Goal: Navigation & Orientation: Understand site structure

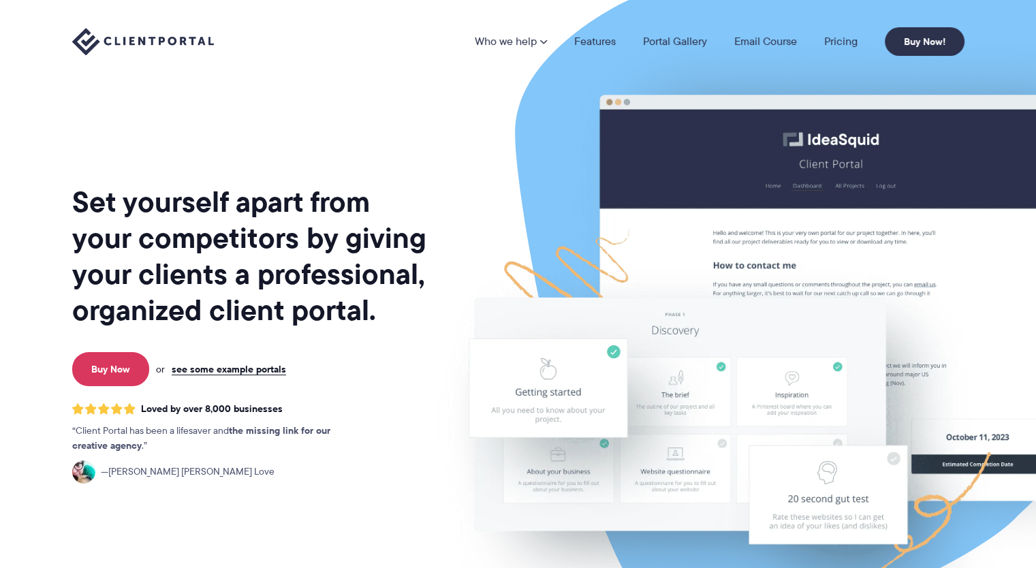
click at [345, 325] on h1 "Set yourself apart from your competitors by giving your clients a professional,…" at bounding box center [250, 256] width 357 height 144
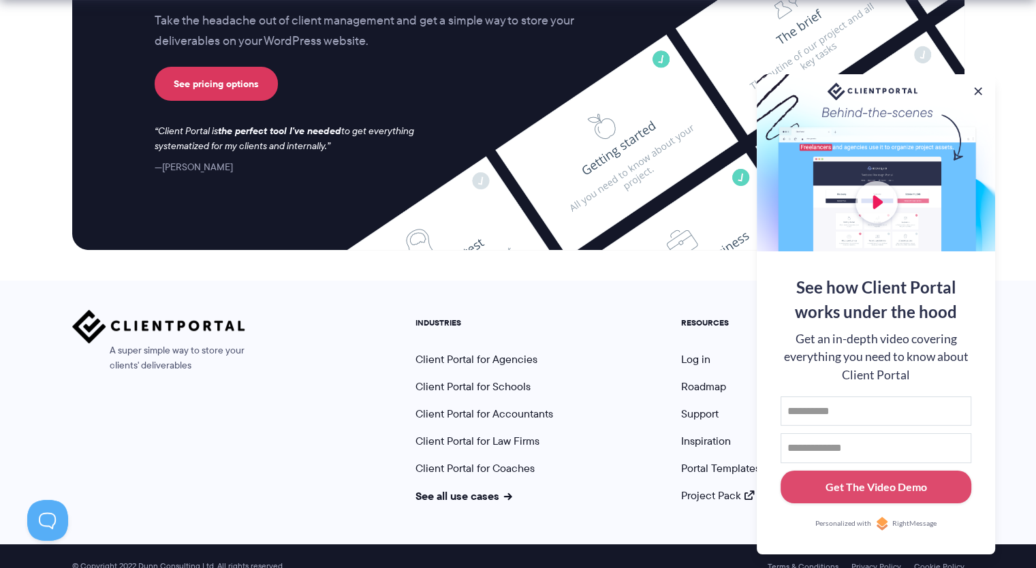
scroll to position [5680, 0]
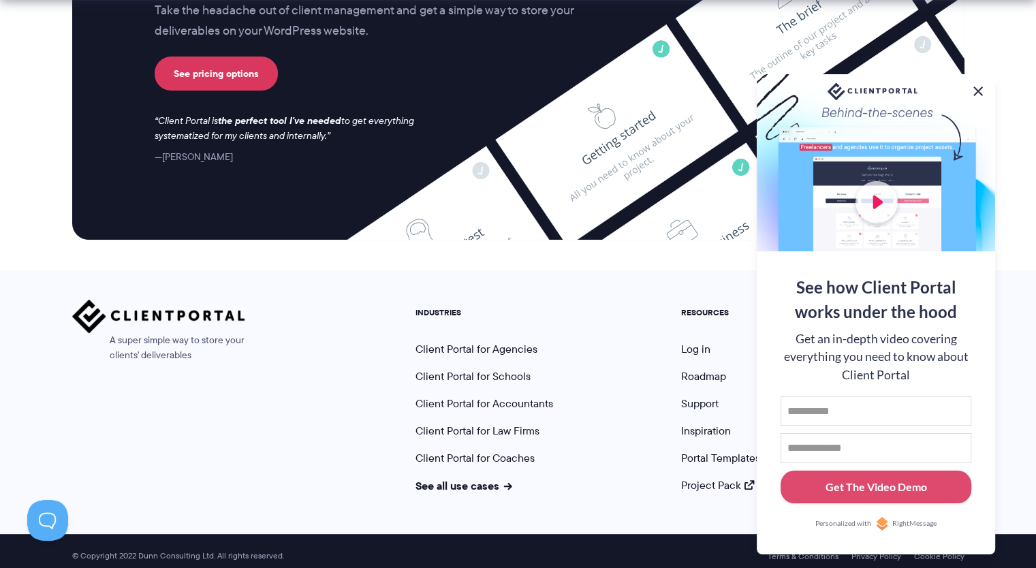
click at [978, 88] on button at bounding box center [978, 91] width 16 height 16
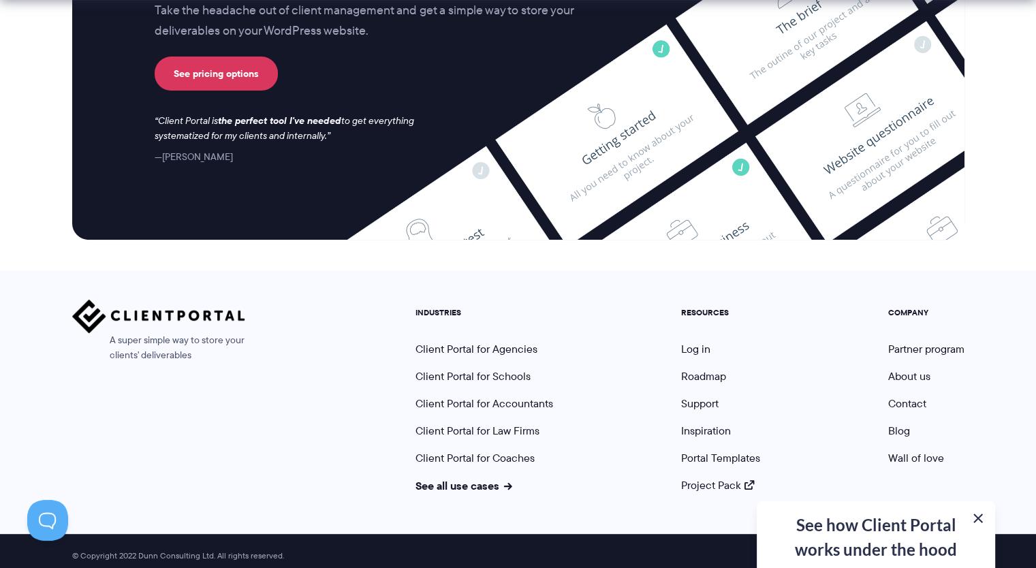
click at [980, 515] on button at bounding box center [978, 518] width 16 height 16
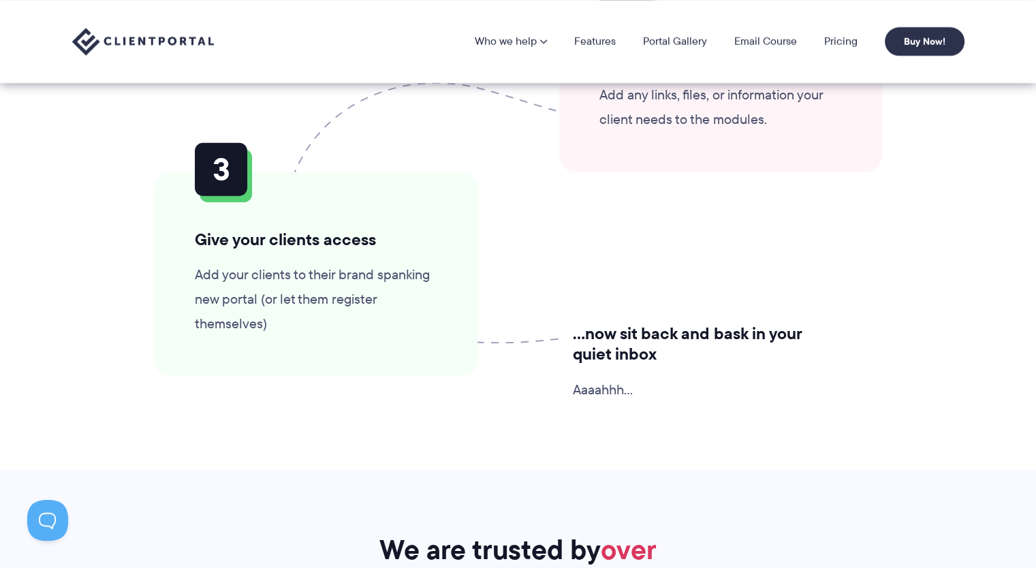
scroll to position [3453, 0]
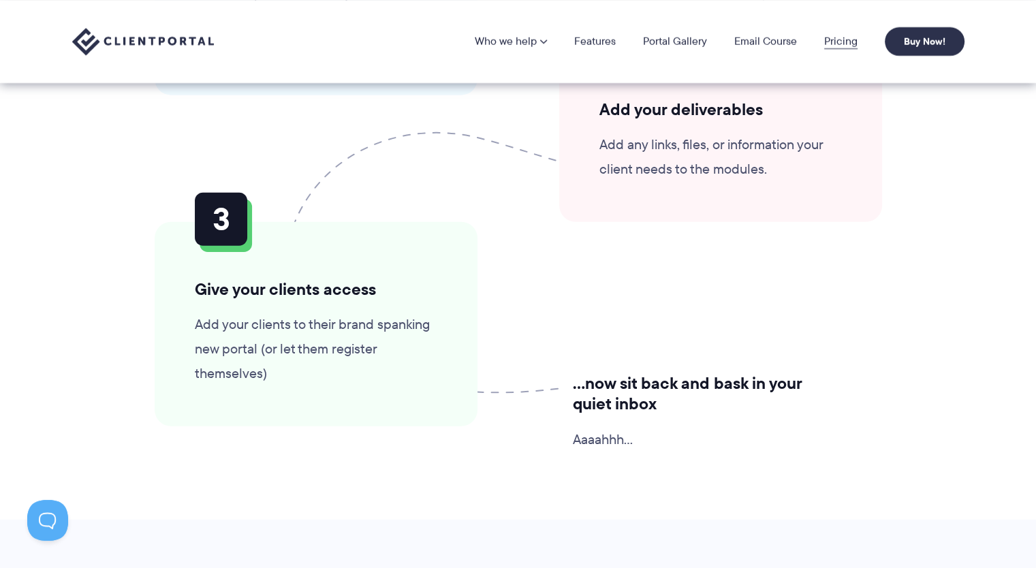
click at [845, 39] on link "Pricing" at bounding box center [840, 41] width 33 height 11
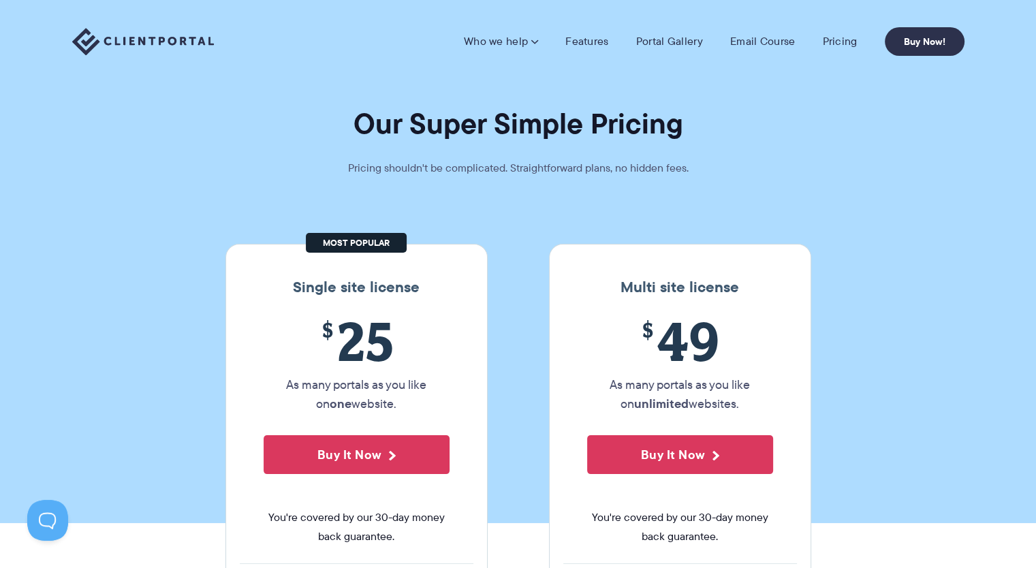
click at [886, 223] on section "Our Super Simple Pricing Pricing shouldn't be complicated. Straightforward plan…" at bounding box center [518, 261] width 1036 height 523
click at [658, 36] on link "Portal Gallery" at bounding box center [669, 42] width 67 height 14
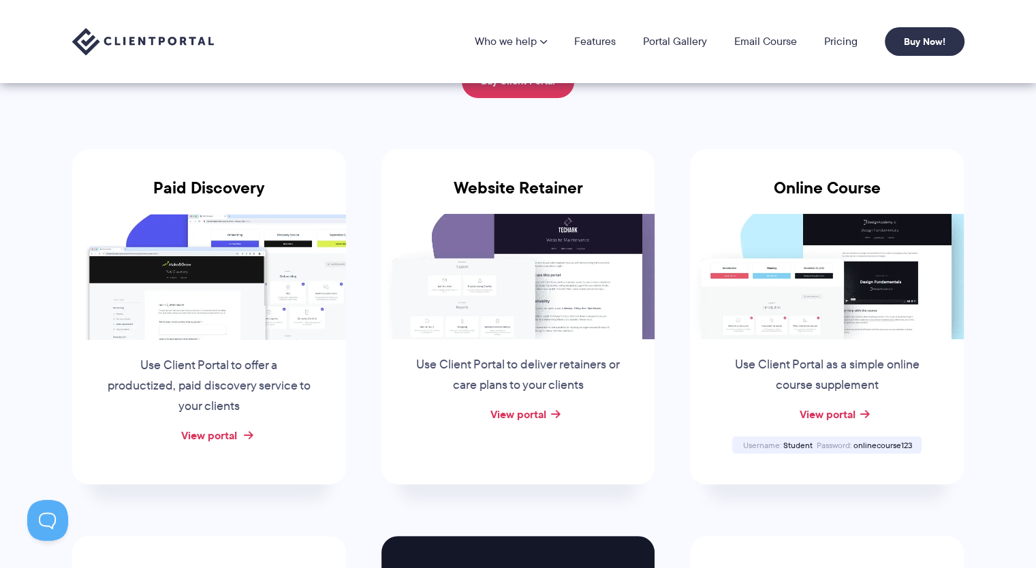
scroll to position [163, 0]
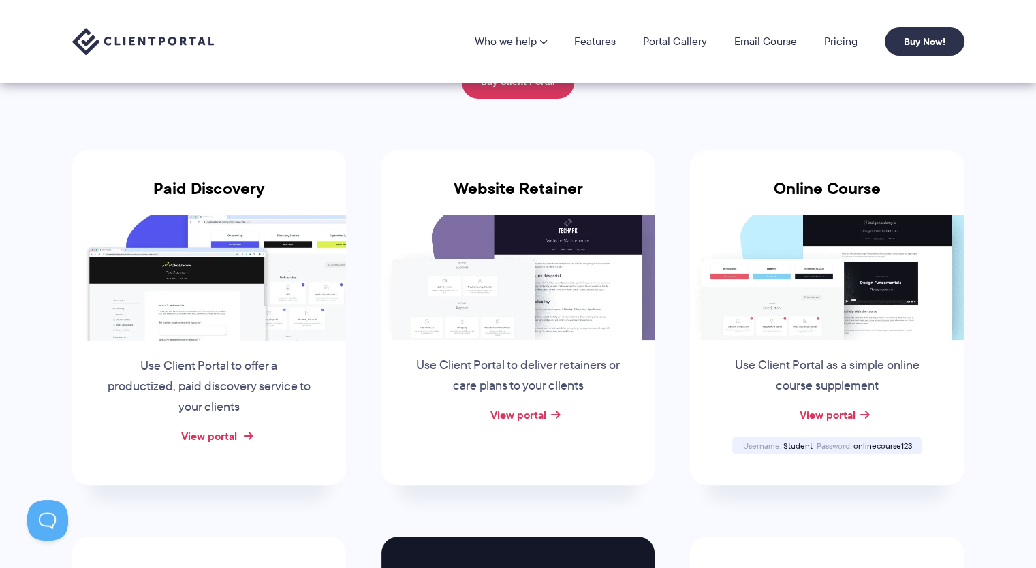
click at [227, 441] on link "View portal" at bounding box center [209, 436] width 56 height 16
click at [166, 35] on img at bounding box center [143, 42] width 142 height 28
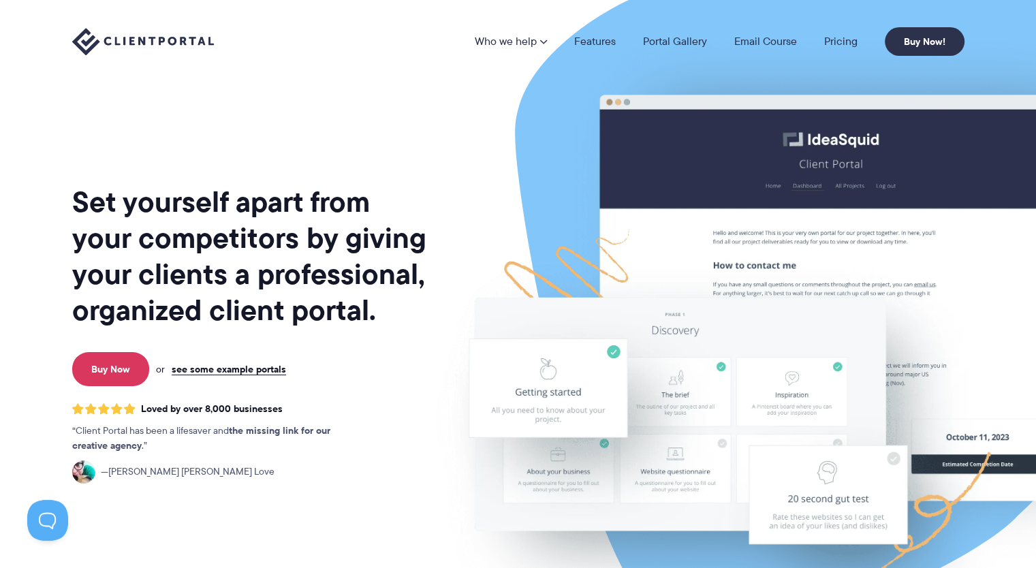
click at [87, 192] on h1 "Set yourself apart from your competitors by giving your clients a professional,…" at bounding box center [250, 256] width 357 height 144
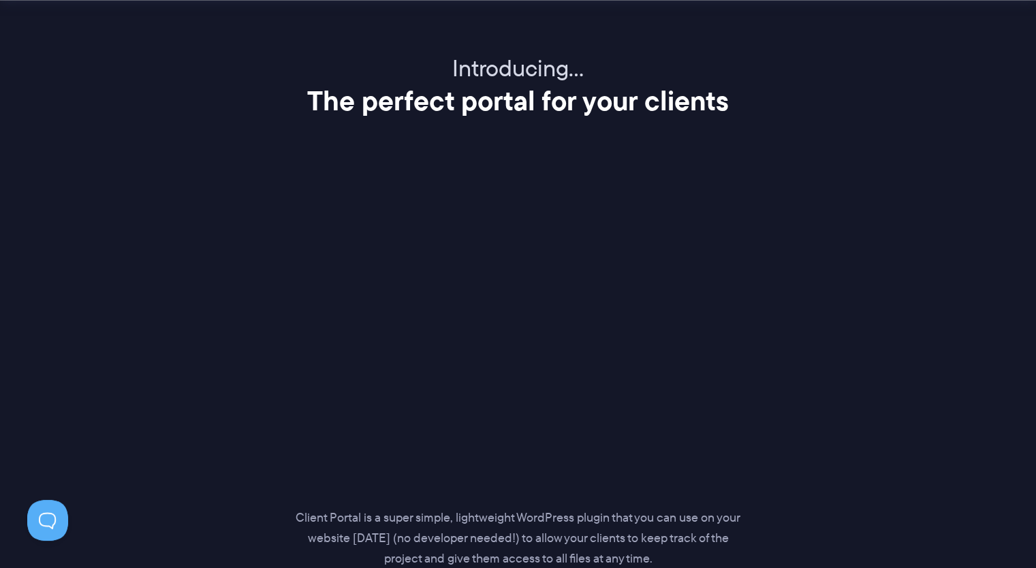
scroll to position [1716, 0]
